Goal: Task Accomplishment & Management: Complete application form

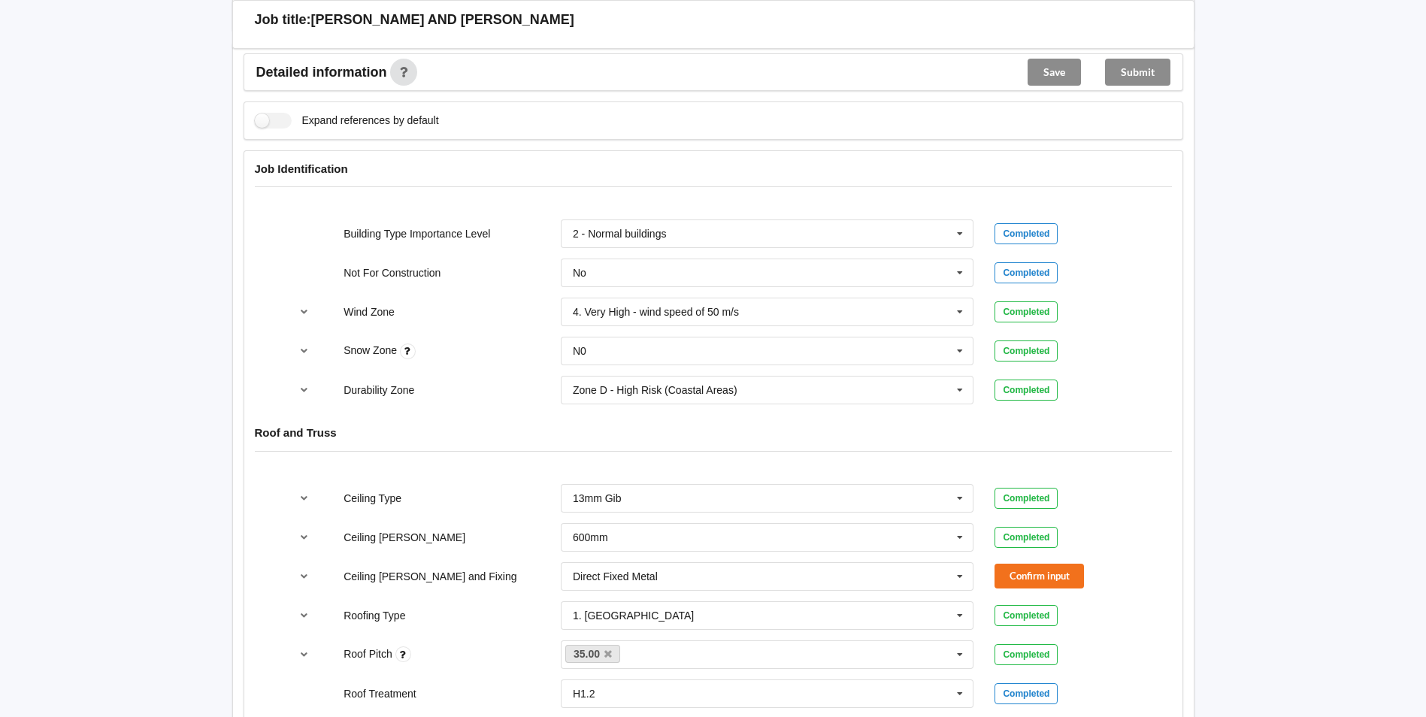
scroll to position [601, 0]
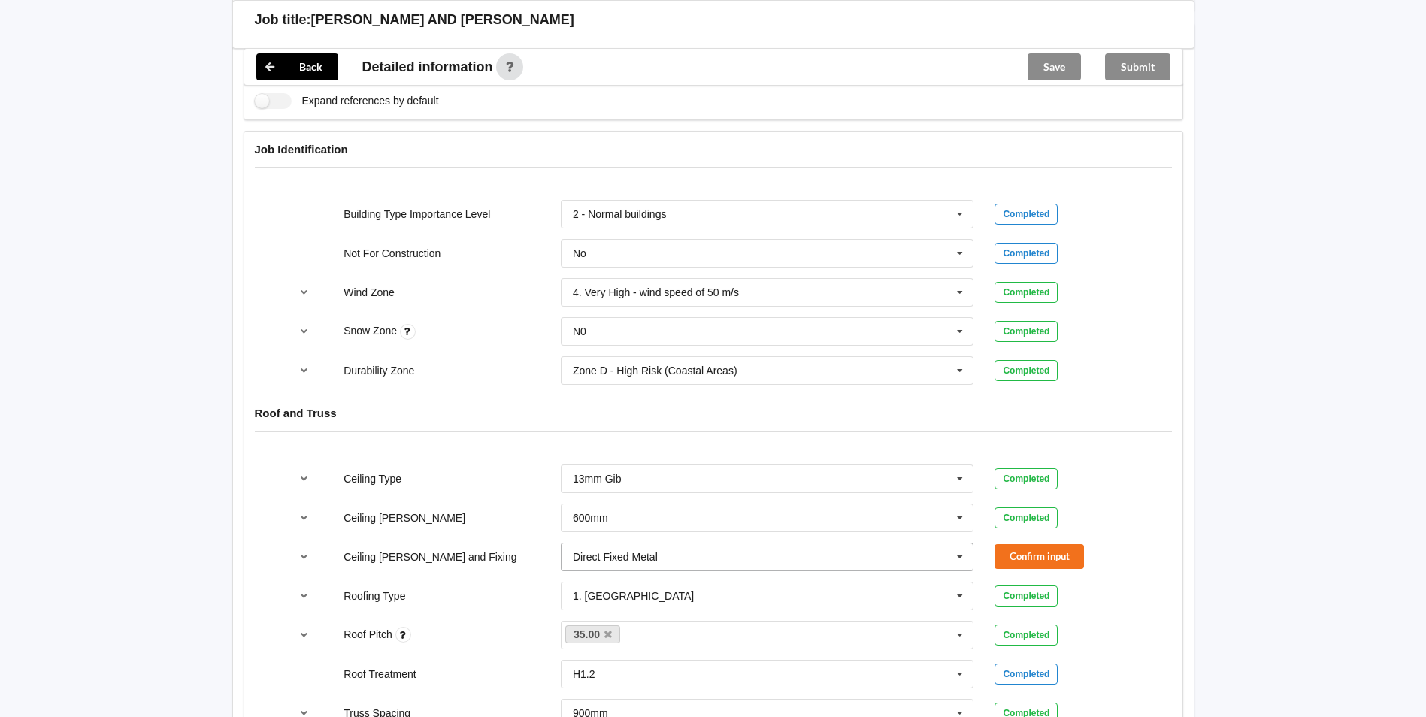
click at [953, 544] on icon at bounding box center [960, 558] width 23 height 28
click at [664, 571] on div "Direct Fixed Metal" at bounding box center [768, 585] width 412 height 28
click at [1052, 544] on button "Confirm input" at bounding box center [1039, 556] width 89 height 25
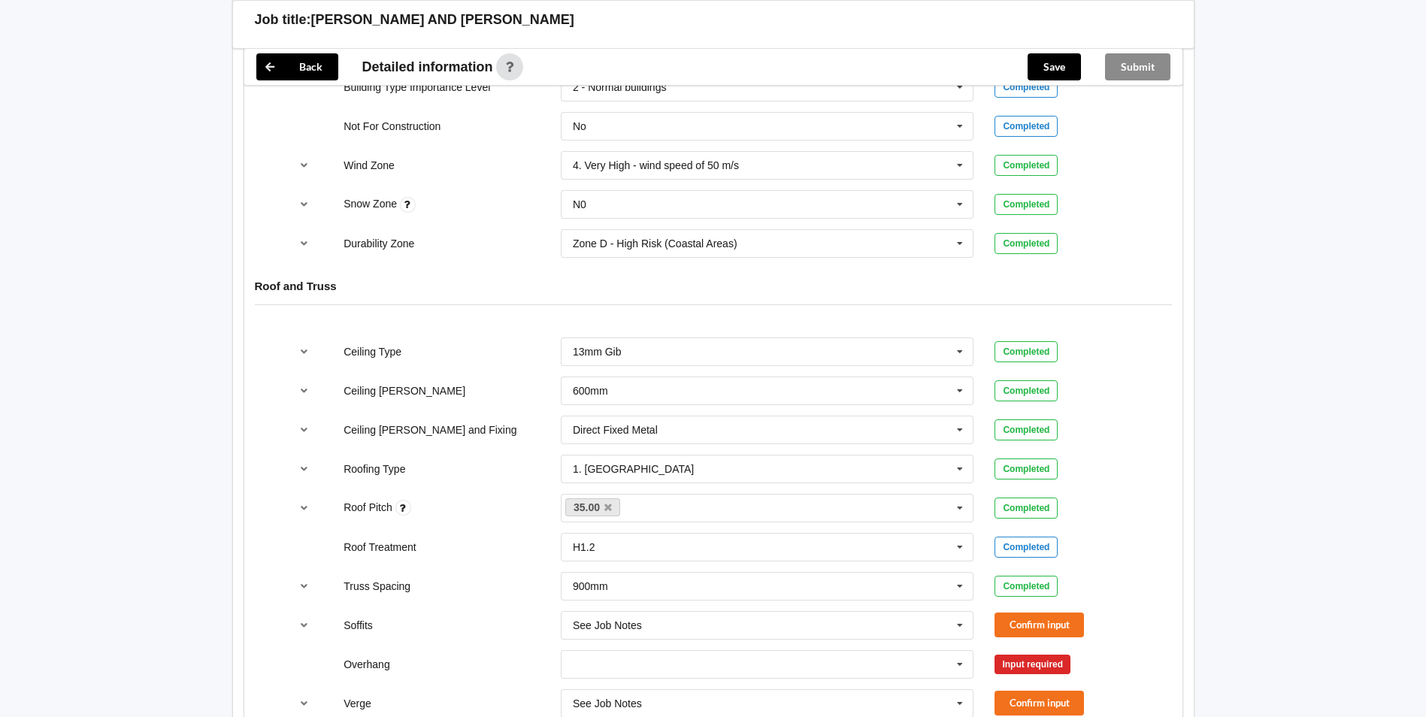
scroll to position [752, 0]
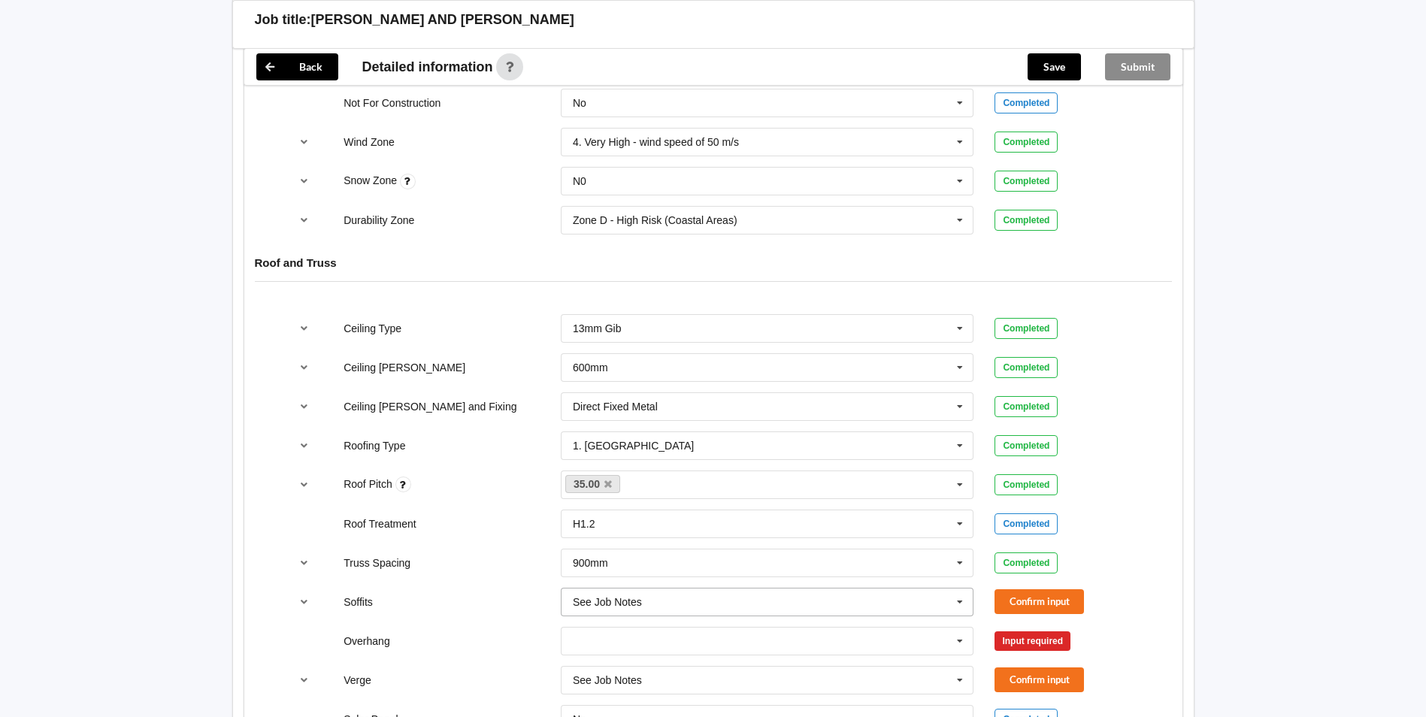
click at [956, 589] on icon at bounding box center [960, 603] width 23 height 28
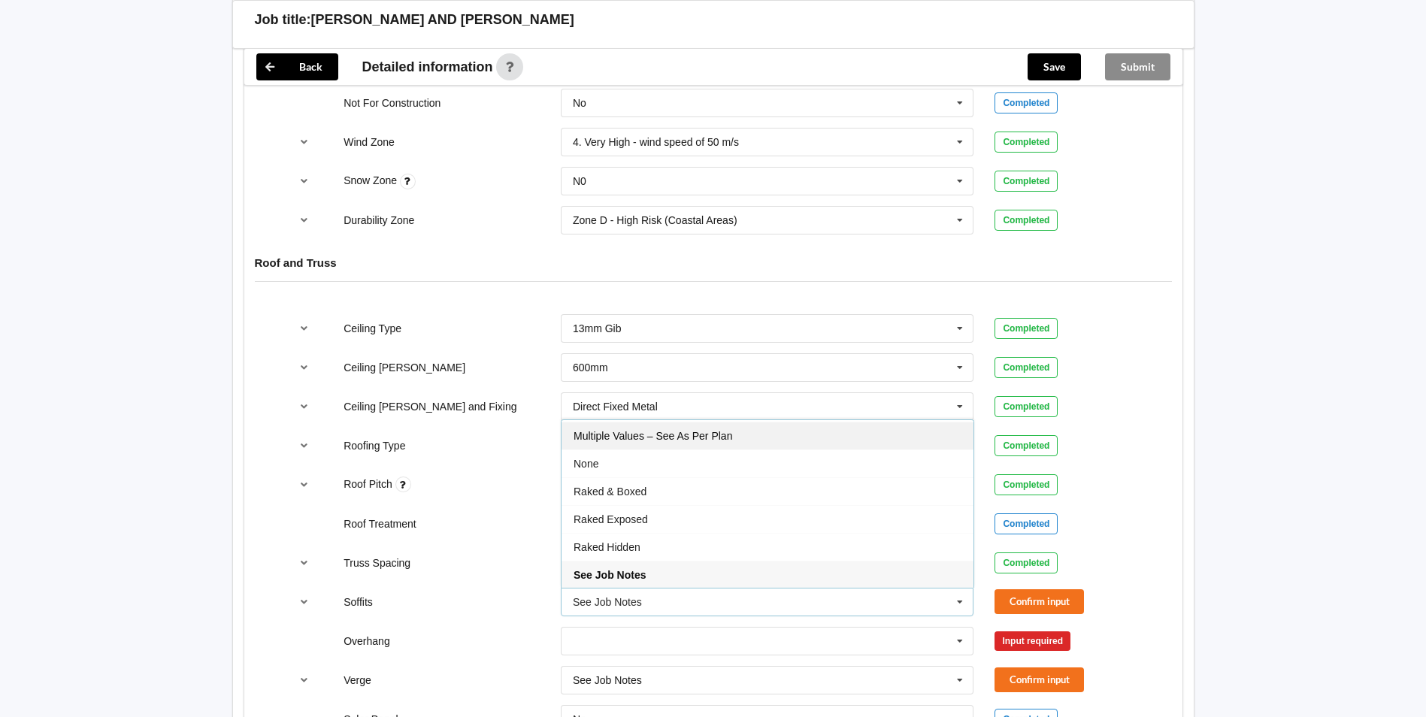
click at [604, 434] on div "Multiple Values – See As Per Plan" at bounding box center [768, 436] width 412 height 28
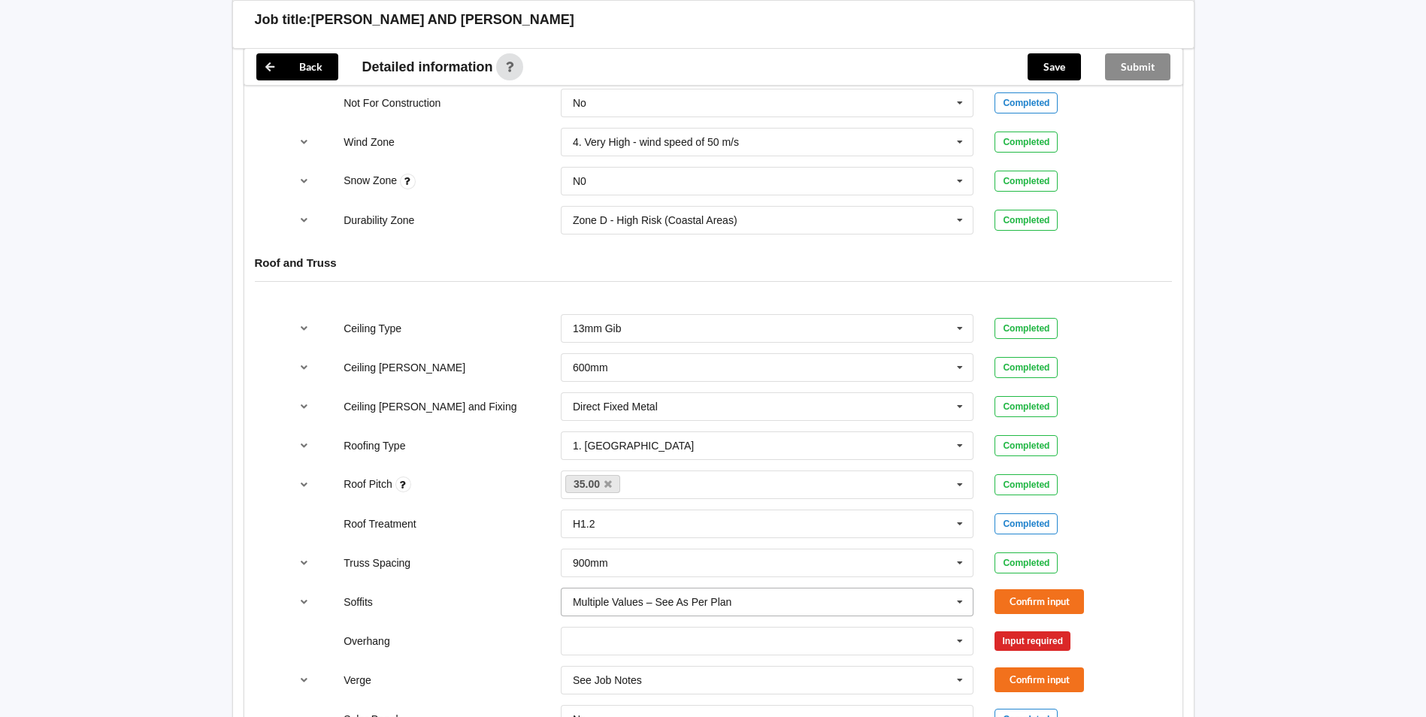
click at [958, 589] on icon at bounding box center [960, 603] width 23 height 28
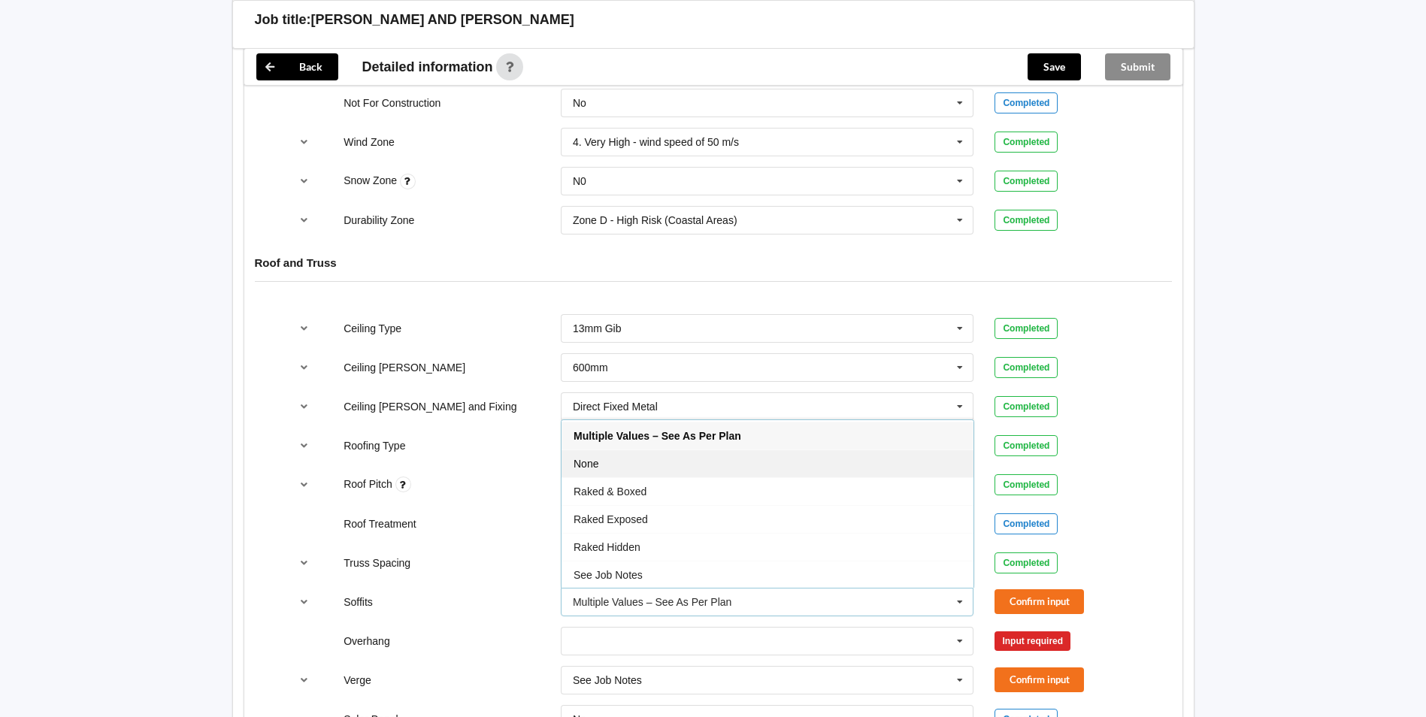
click at [580, 458] on span "None" at bounding box center [586, 464] width 25 height 12
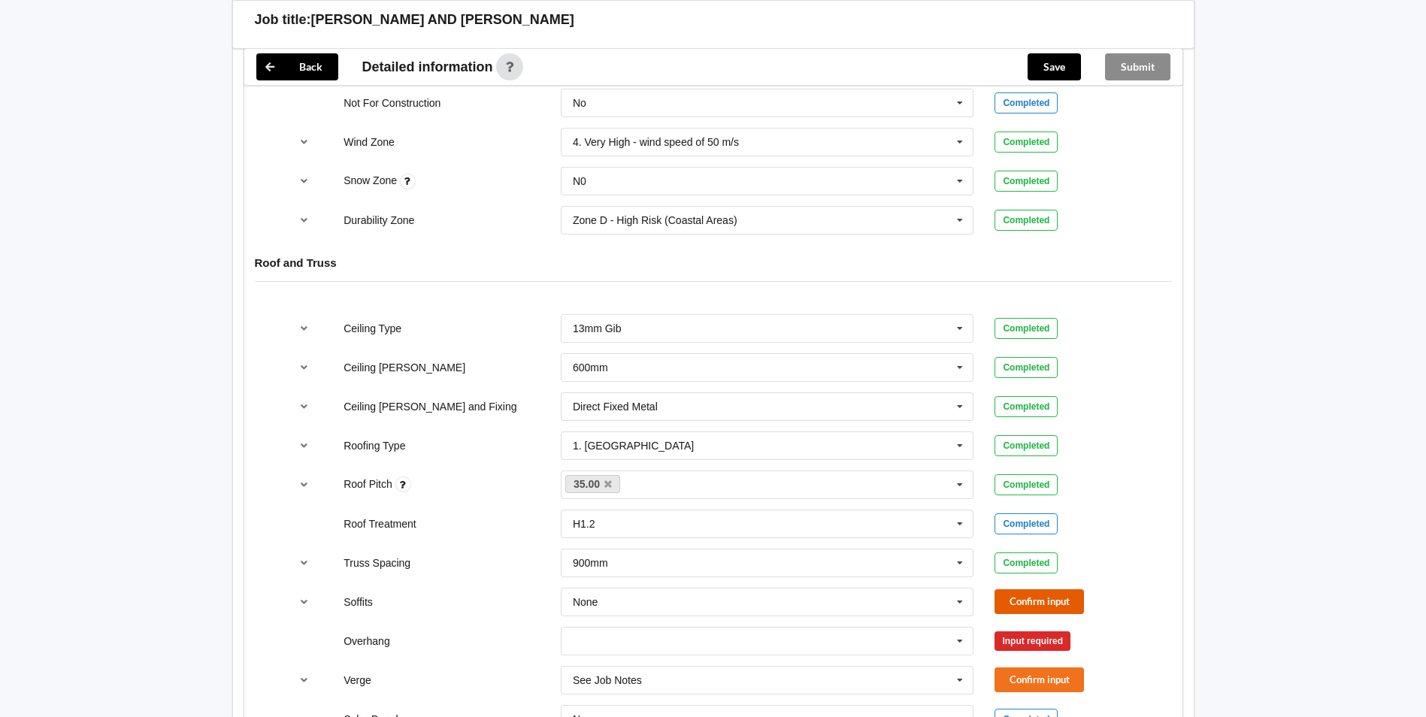
click at [1044, 589] on button "Confirm input" at bounding box center [1039, 601] width 89 height 25
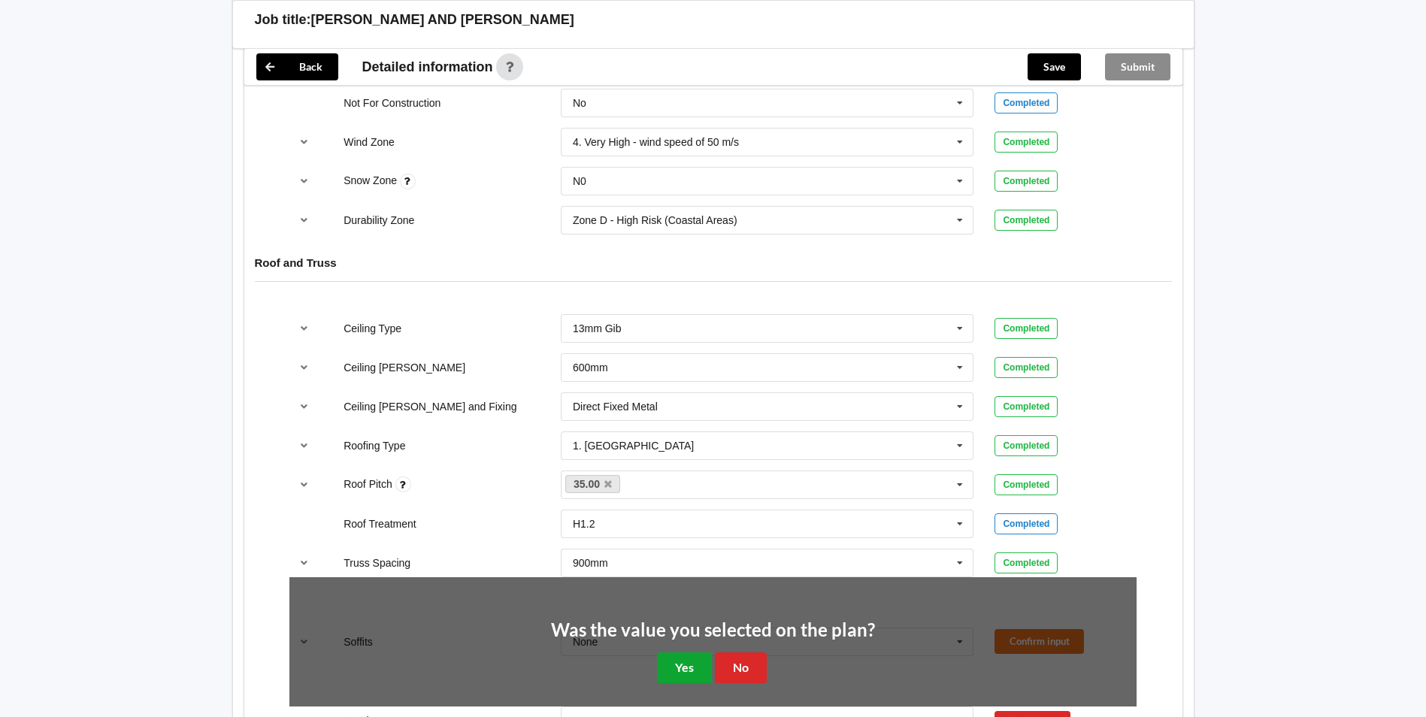
click at [680, 653] on button "Yes" at bounding box center [684, 668] width 55 height 31
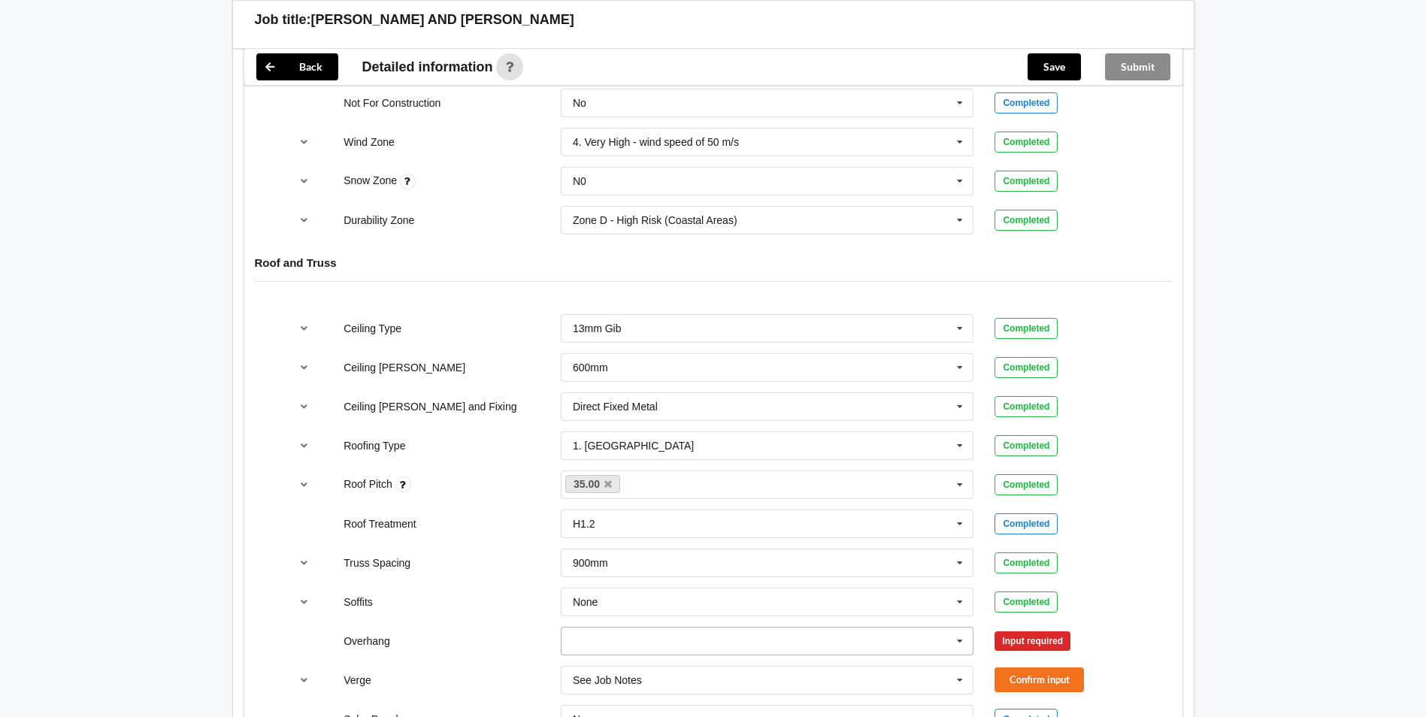
click at [960, 628] on icon at bounding box center [960, 642] width 23 height 28
click at [726, 628] on input "text" at bounding box center [768, 641] width 412 height 27
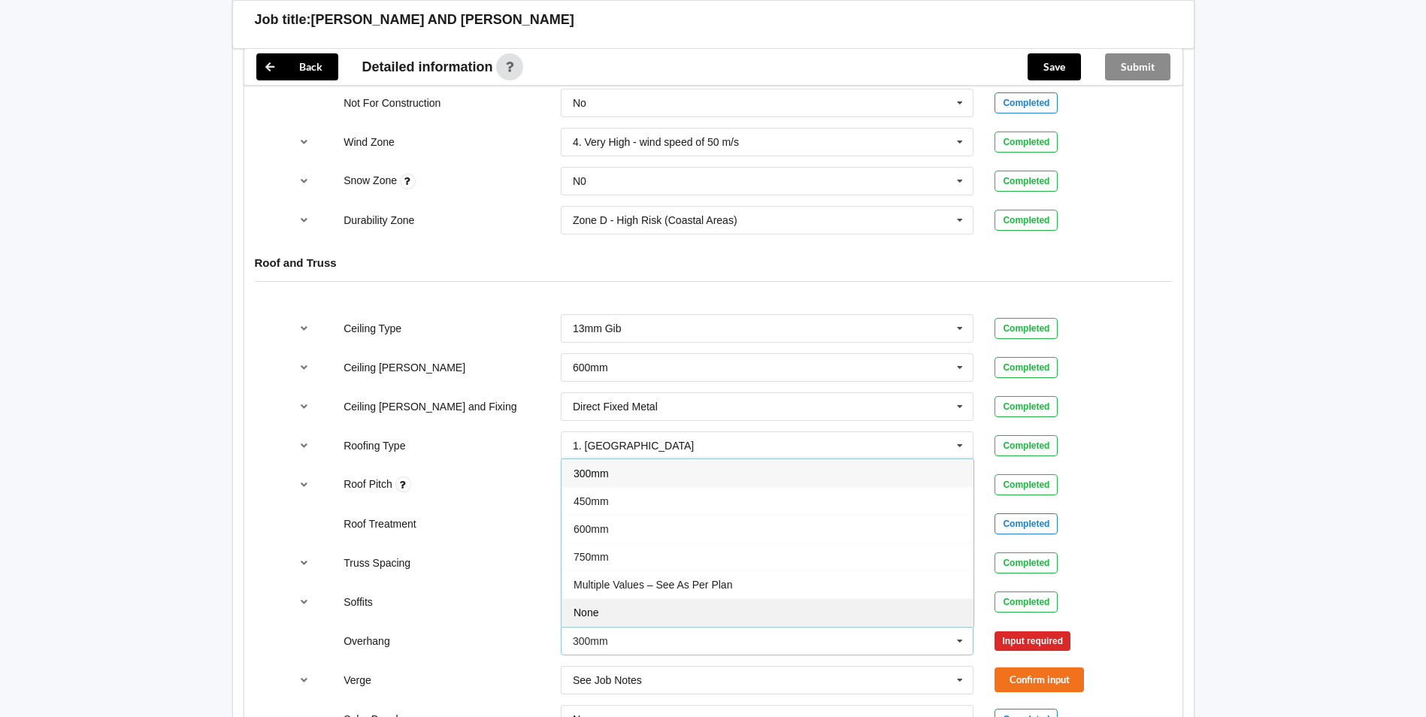
click at [722, 601] on div "None" at bounding box center [768, 612] width 412 height 28
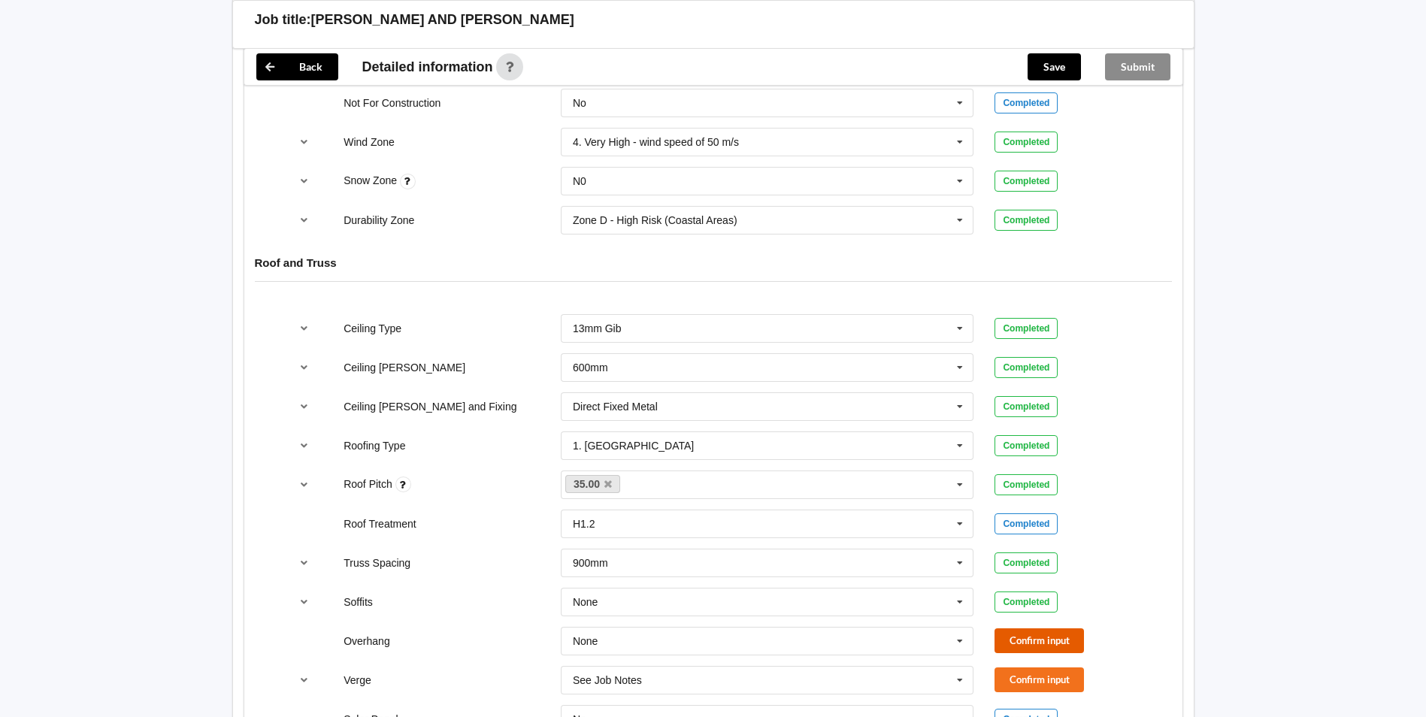
click at [1011, 629] on button "Confirm input" at bounding box center [1039, 641] width 89 height 25
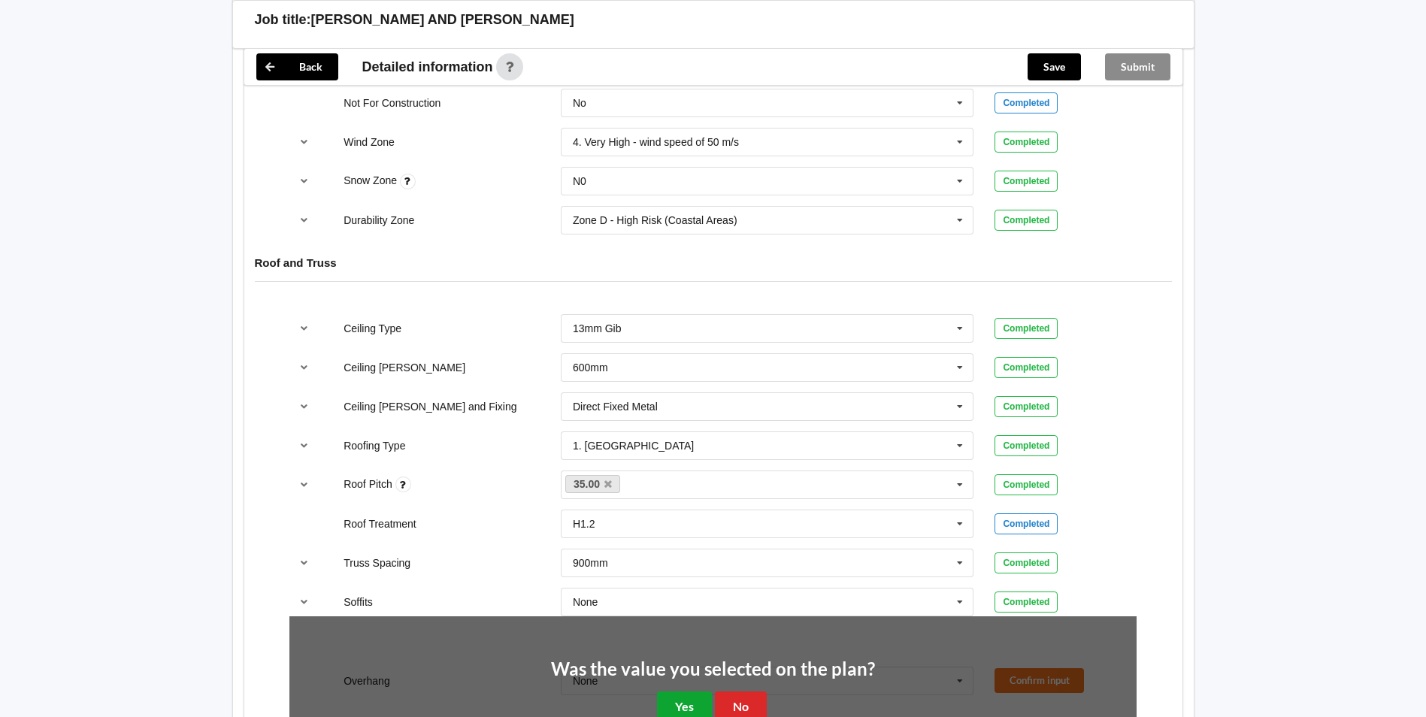
click at [692, 692] on button "Yes" at bounding box center [684, 707] width 55 height 31
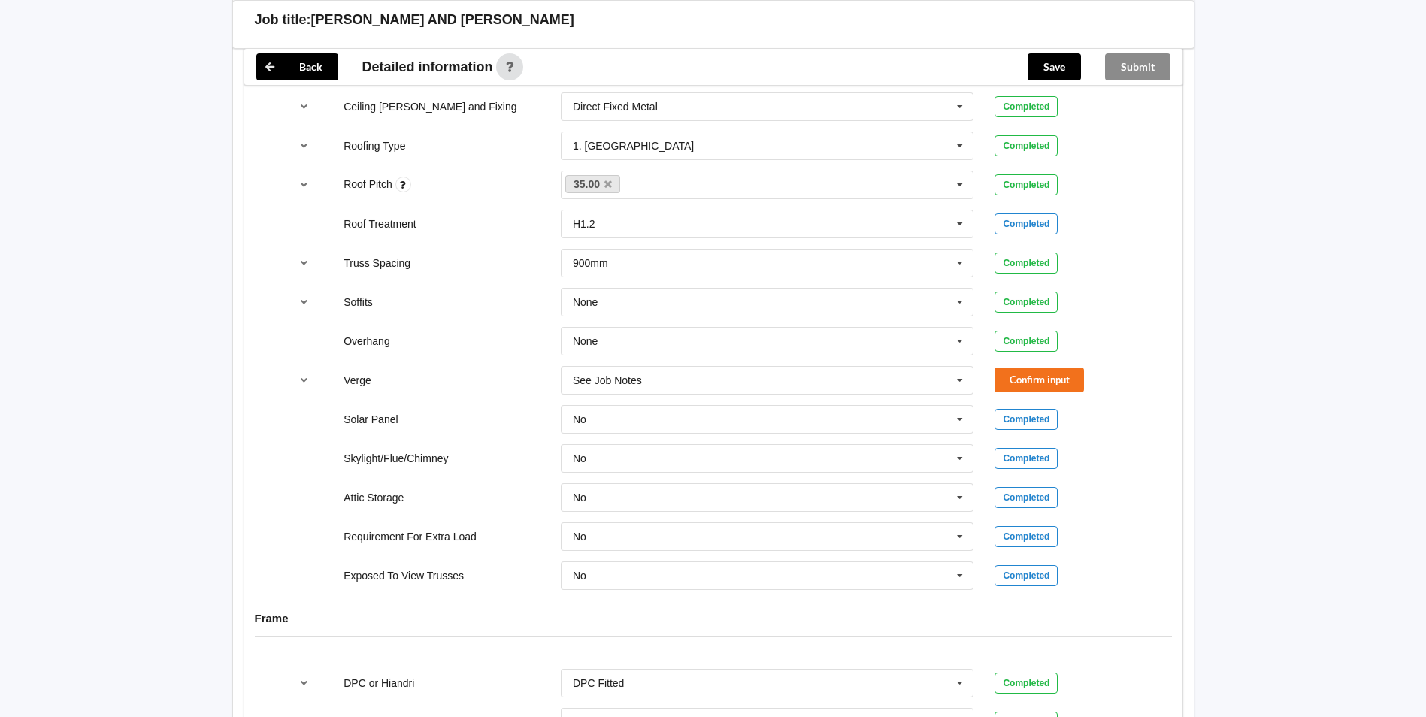
scroll to position [1053, 0]
click at [959, 366] on icon at bounding box center [960, 380] width 23 height 28
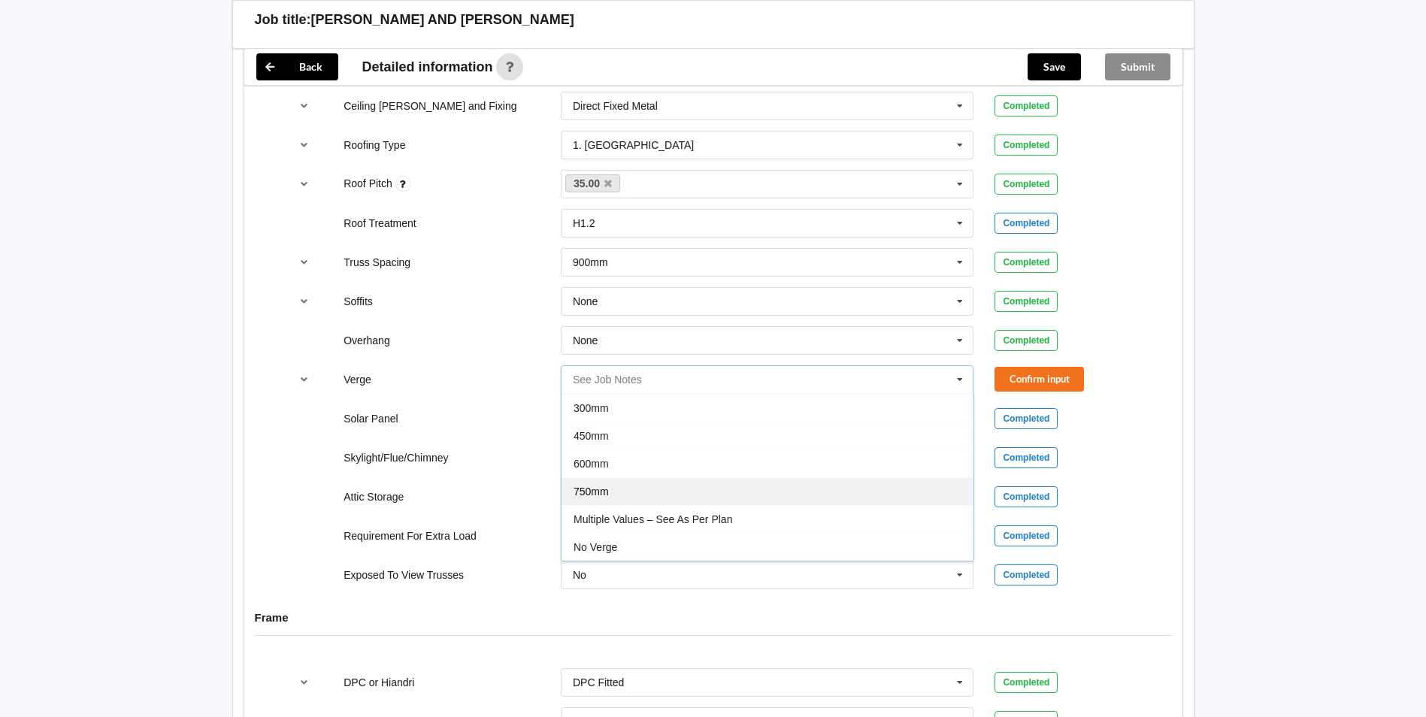
scroll to position [1128, 0]
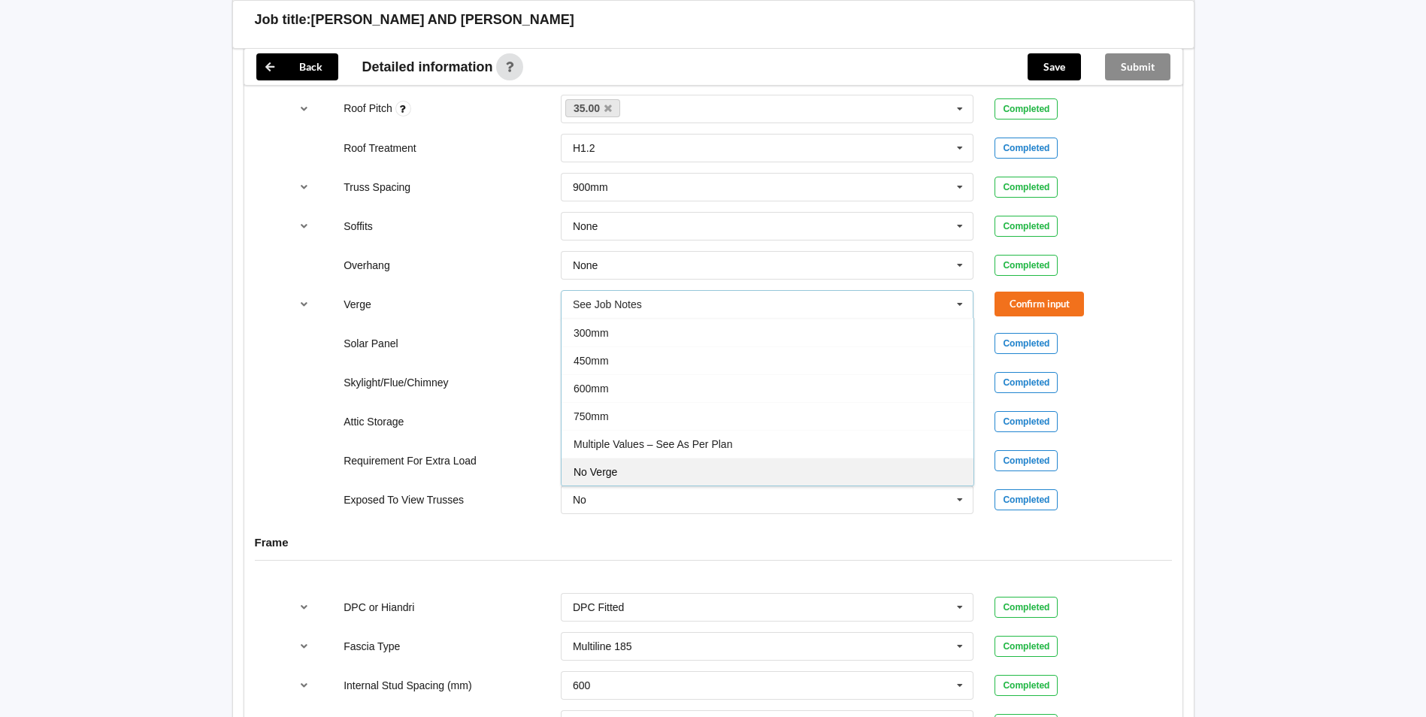
click at [649, 459] on div "No Verge" at bounding box center [768, 472] width 412 height 28
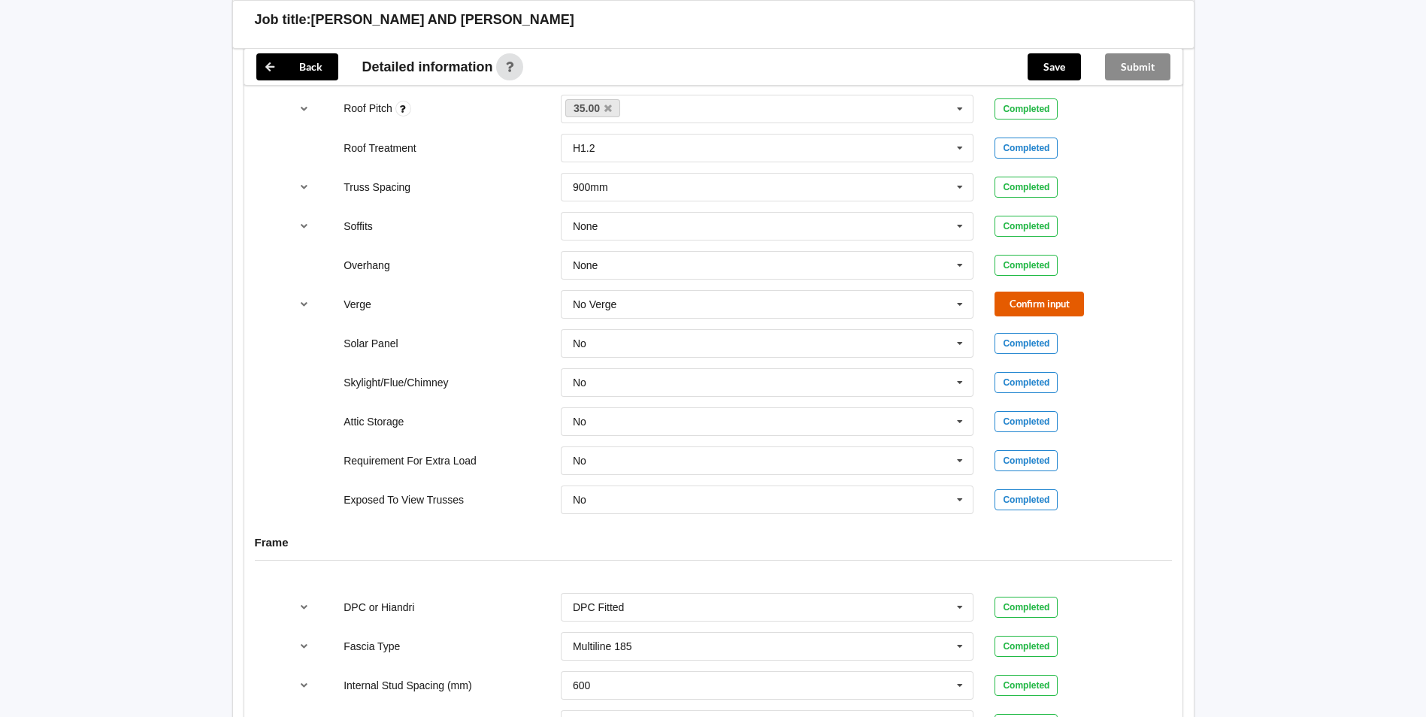
click at [1045, 292] on button "Confirm input" at bounding box center [1039, 304] width 89 height 25
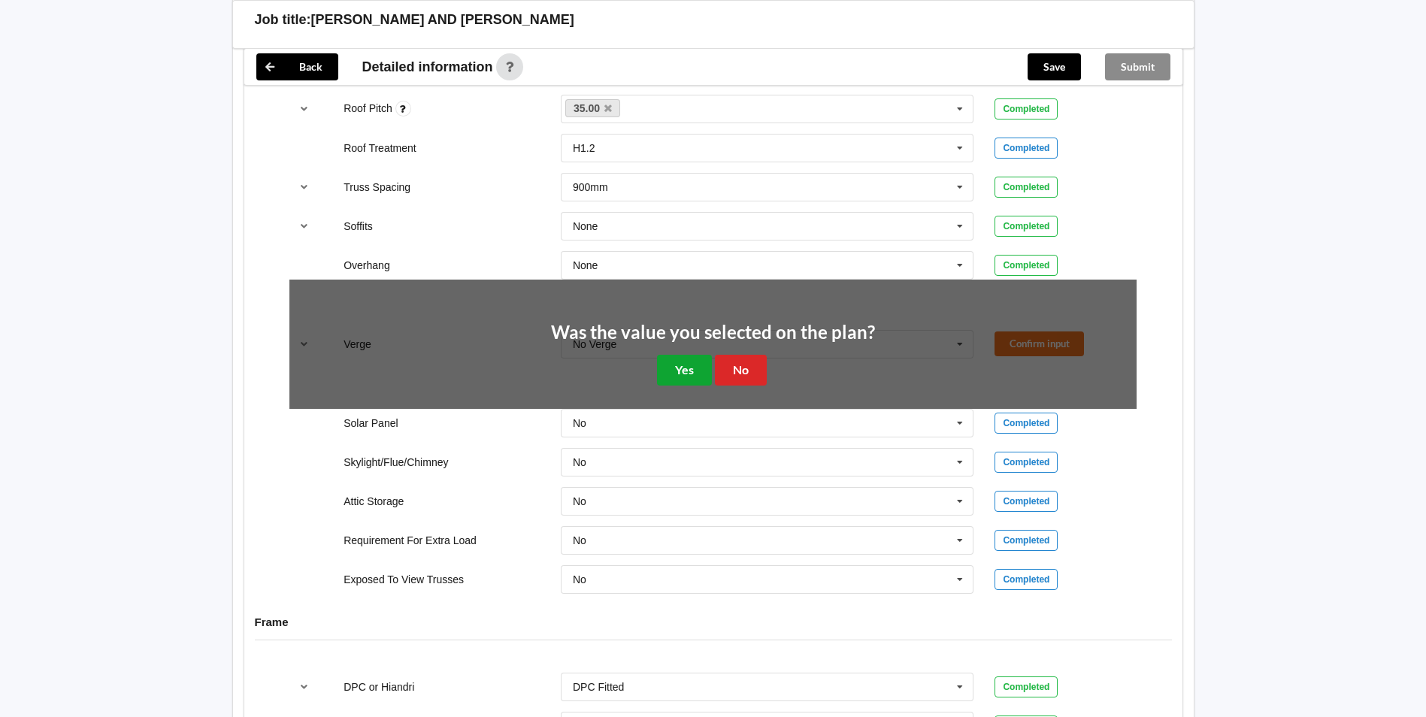
click at [679, 355] on button "Yes" at bounding box center [684, 370] width 55 height 31
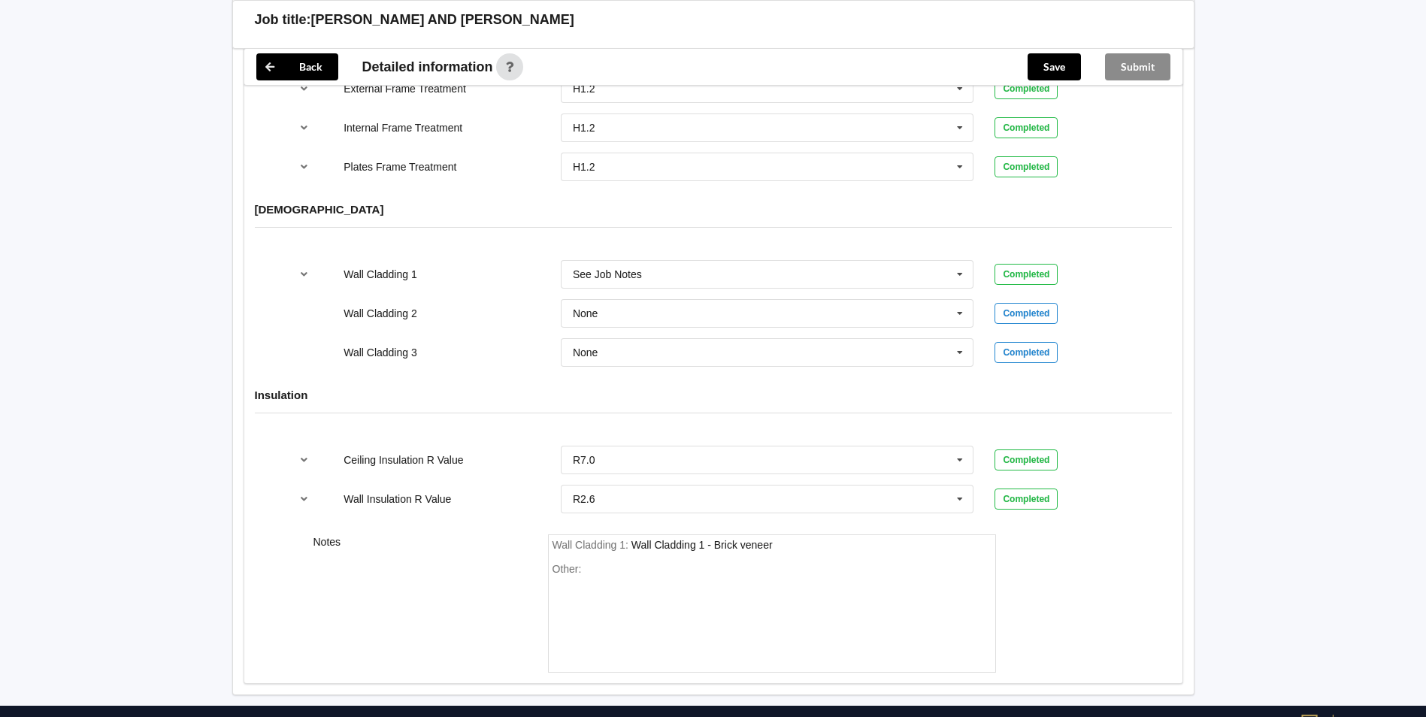
scroll to position [1804, 0]
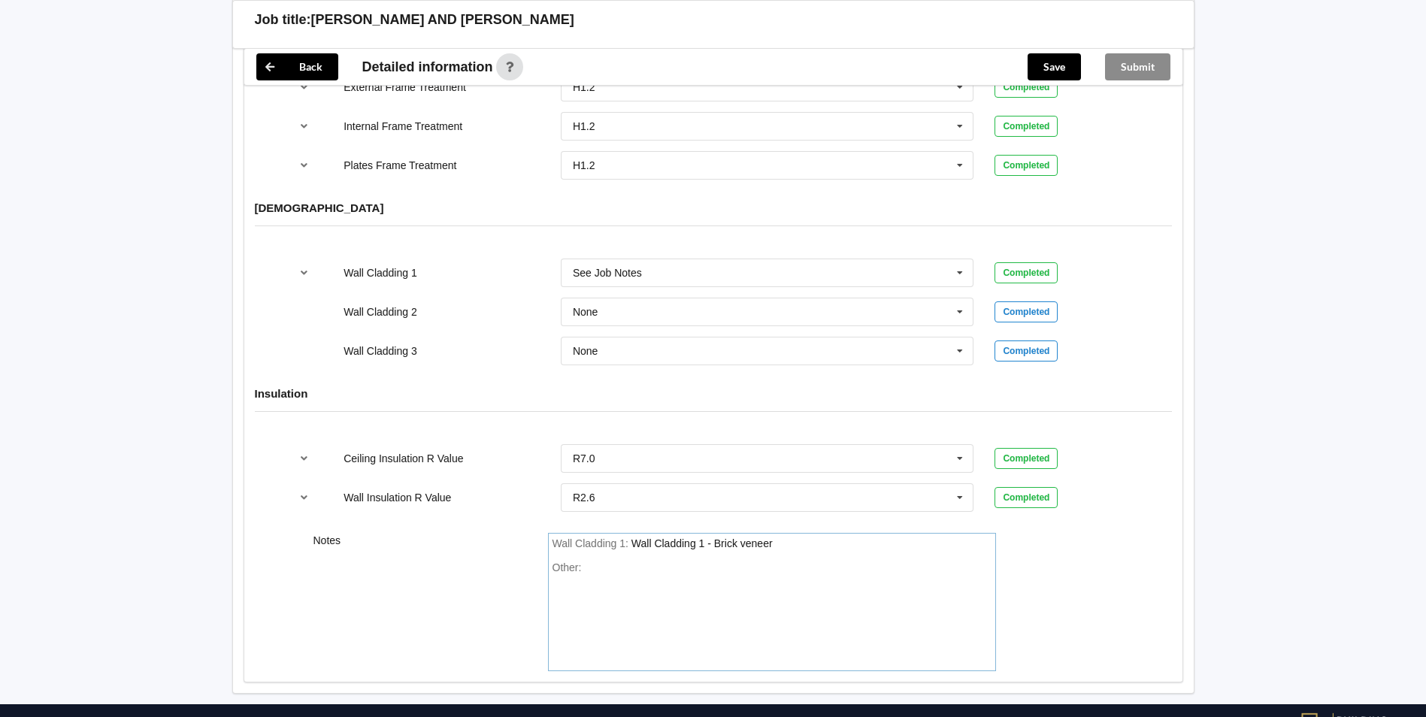
click at [786, 538] on div "Wall Cladding 1 : Wall Cladding 1 - Brick veneer" at bounding box center [772, 545] width 439 height 14
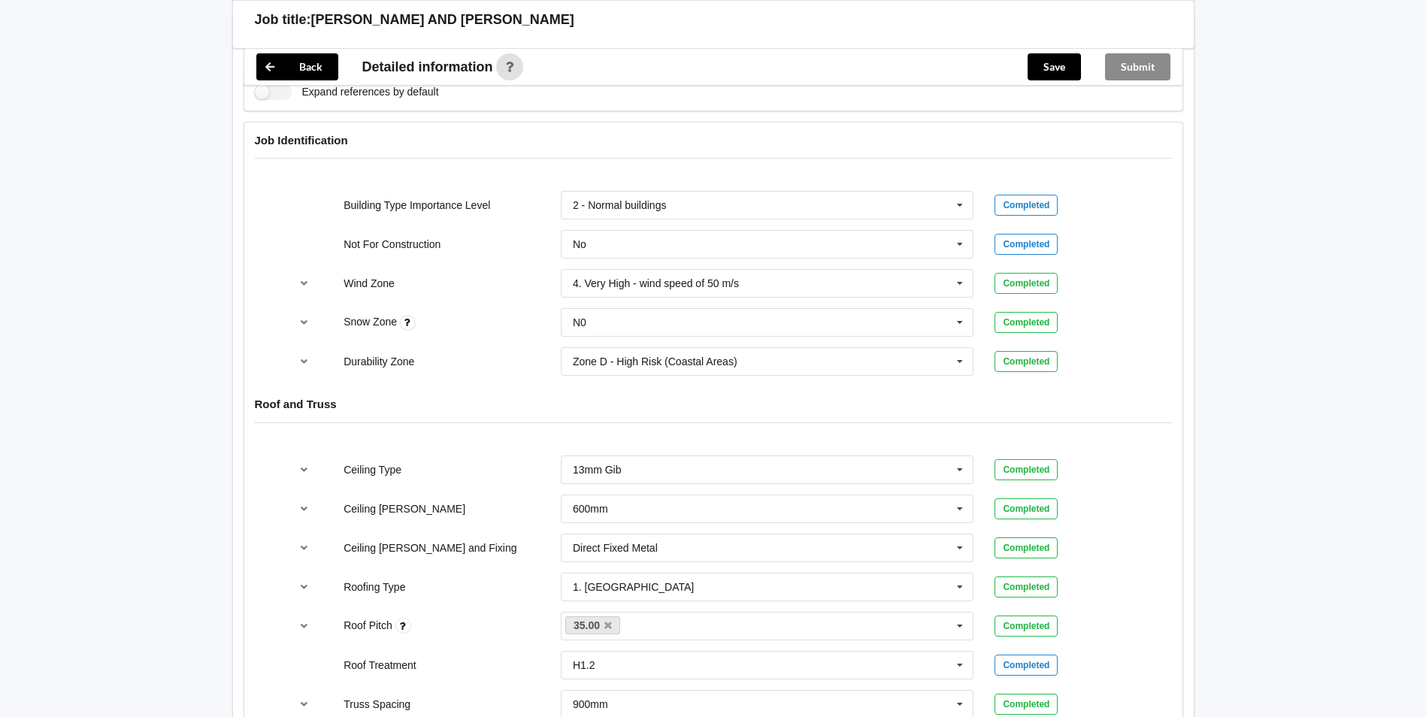
scroll to position [601, 0]
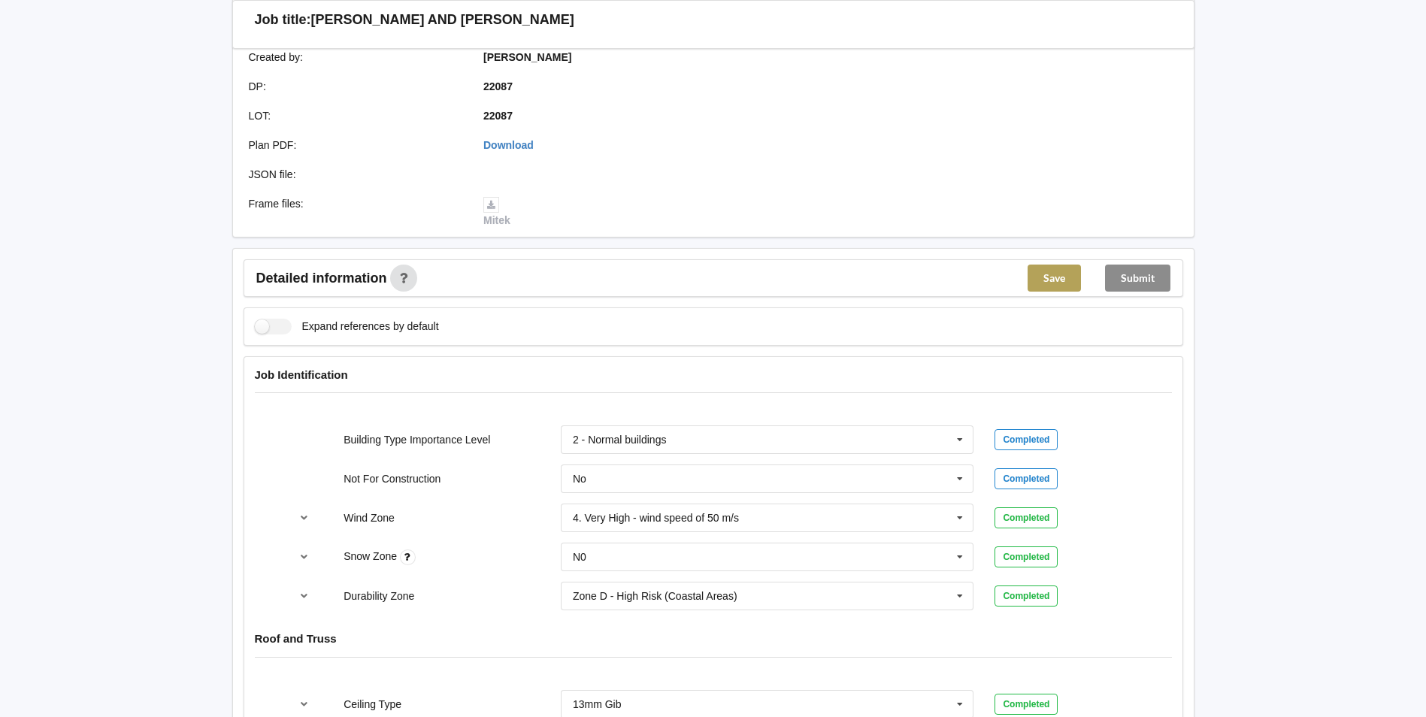
click at [1057, 265] on button "Save" at bounding box center [1054, 278] width 53 height 27
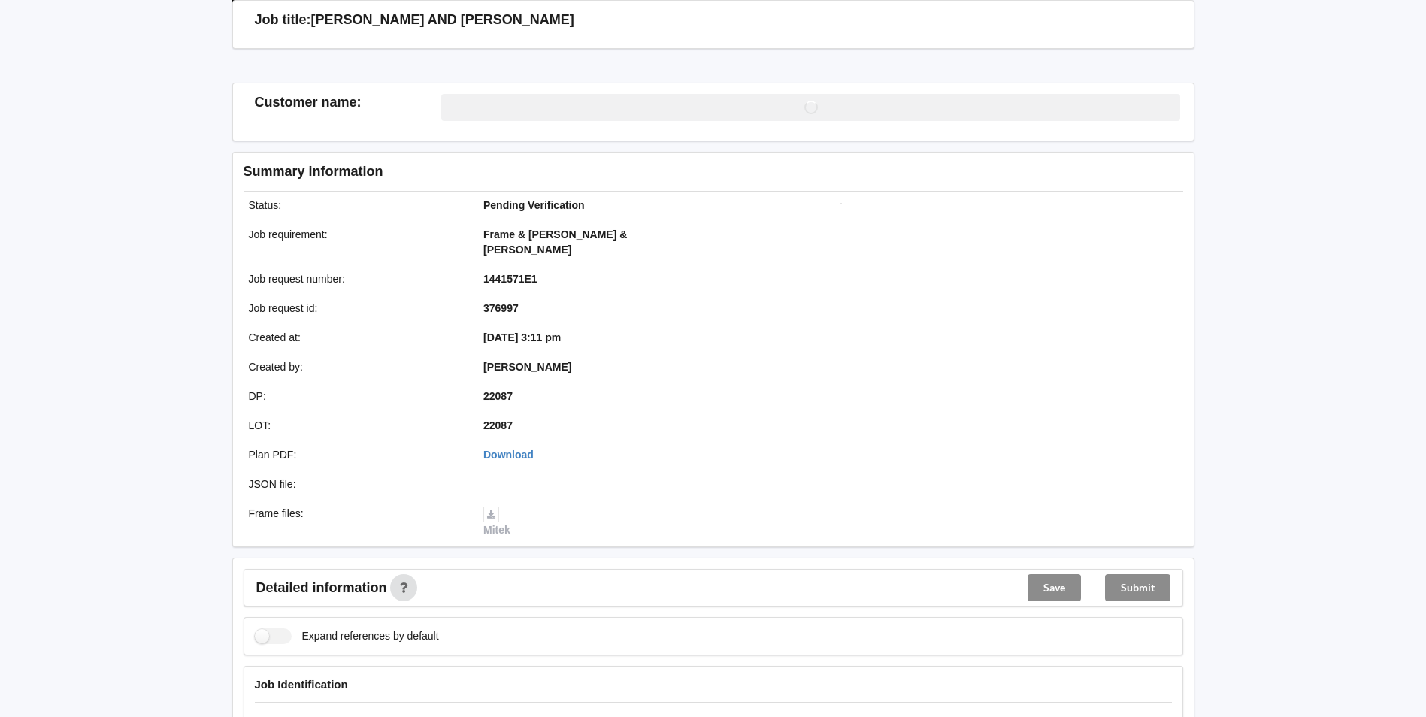
scroll to position [376, 0]
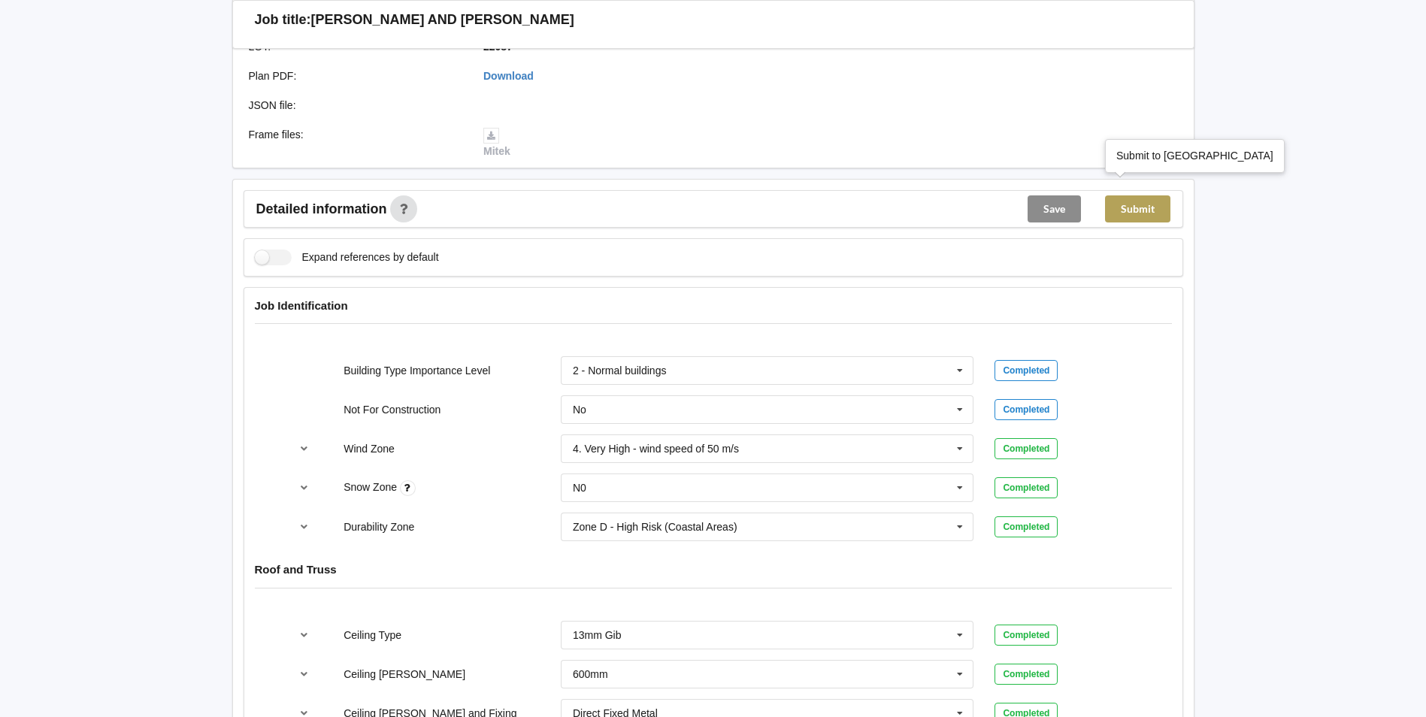
click at [1128, 195] on button "Submit" at bounding box center [1137, 208] width 65 height 27
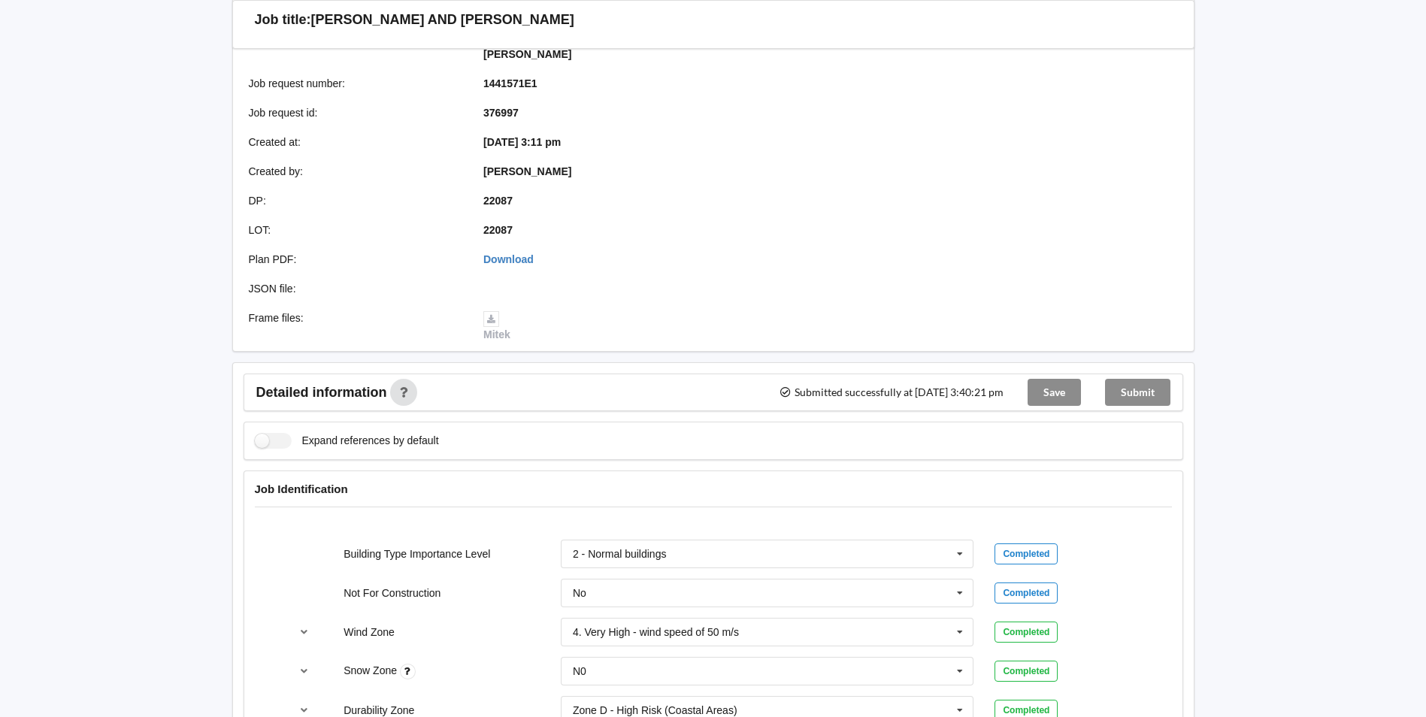
scroll to position [0, 0]
